Goal: Find specific page/section: Find specific page/section

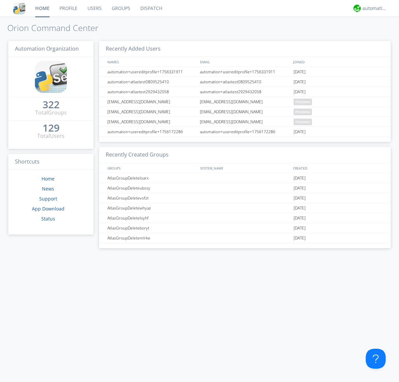
click at [120, 8] on link "Groups" at bounding box center [121, 8] width 29 height 17
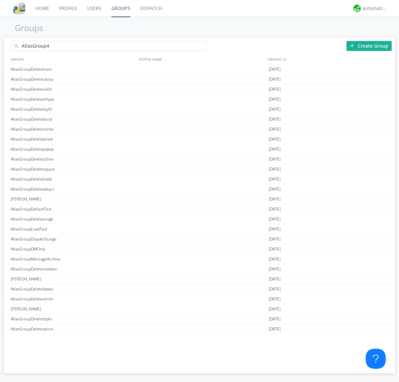
type input "AtlasGroup4"
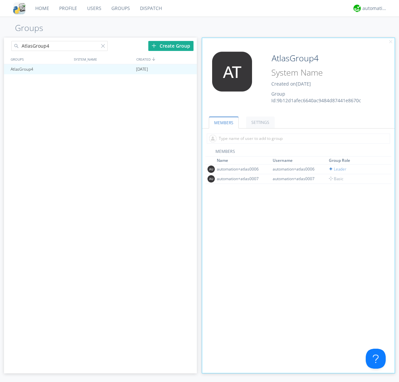
click at [259, 122] on link "SETTINGS" at bounding box center [260, 122] width 29 height 12
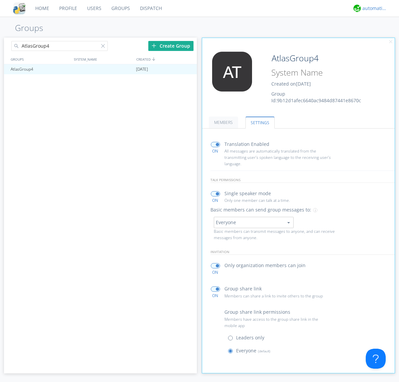
click at [373, 8] on div "automation+atlas" at bounding box center [375, 8] width 25 height 7
